Goal: Navigation & Orientation: Find specific page/section

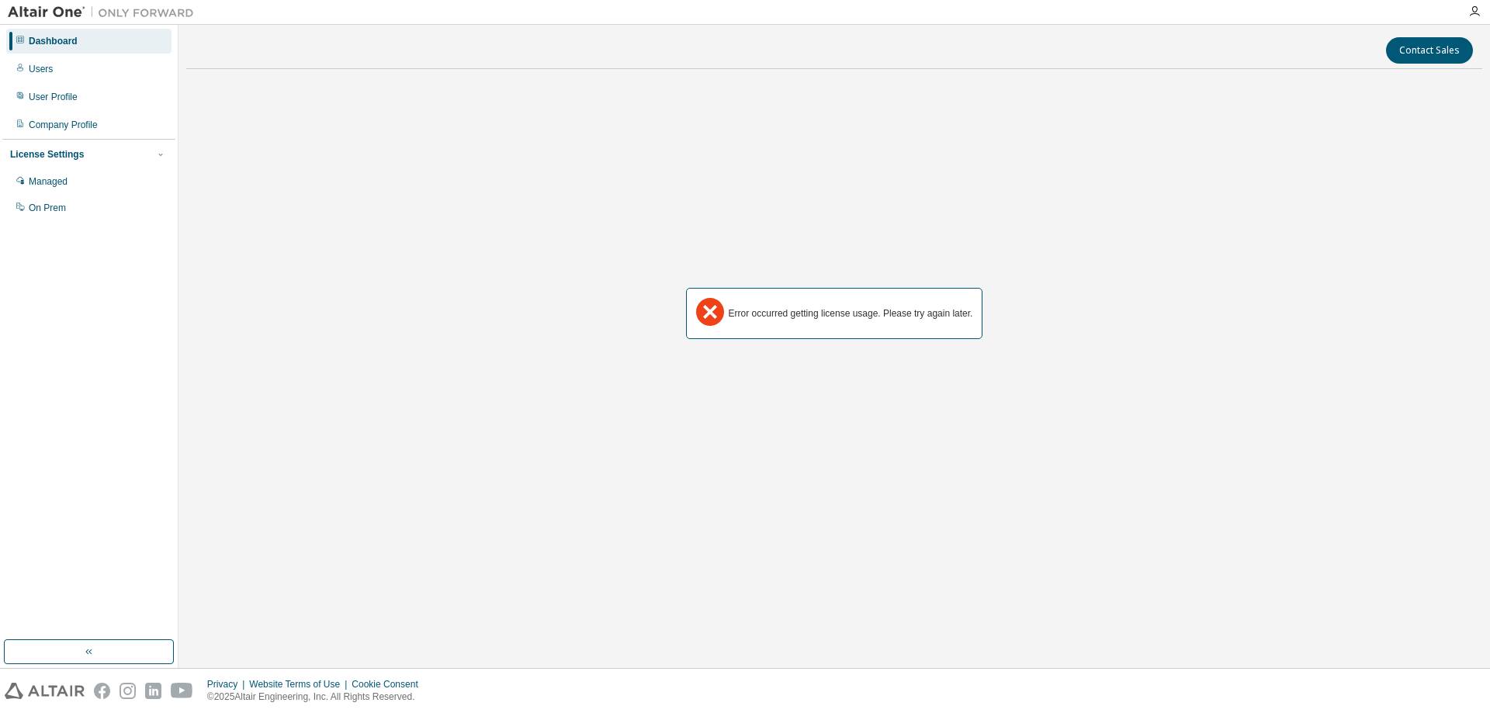
click at [707, 313] on icon at bounding box center [710, 312] width 28 height 28
